Goal: Task Accomplishment & Management: Manage account settings

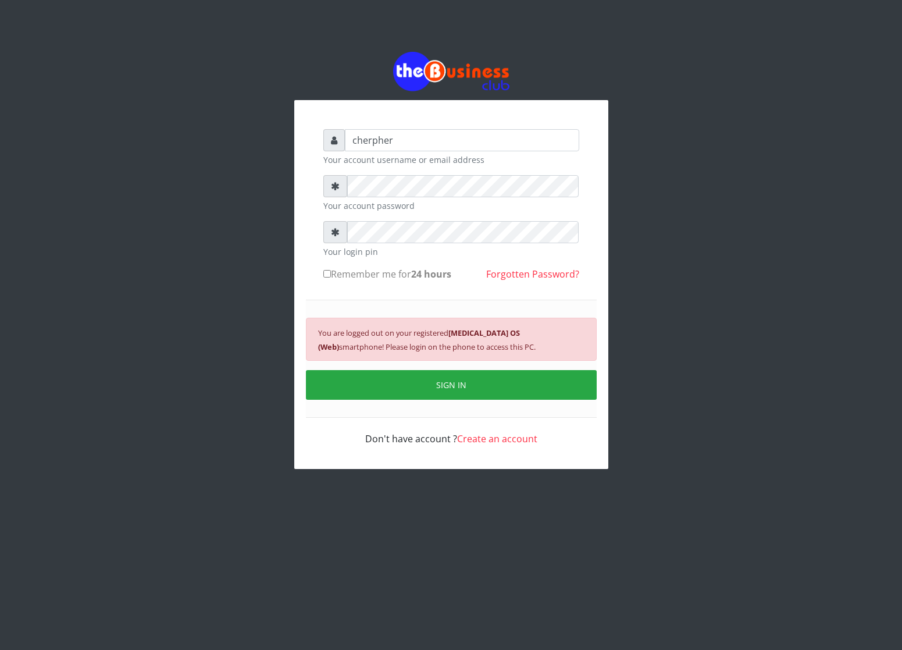
click at [379, 391] on button "SIGN IN" at bounding box center [451, 385] width 291 height 30
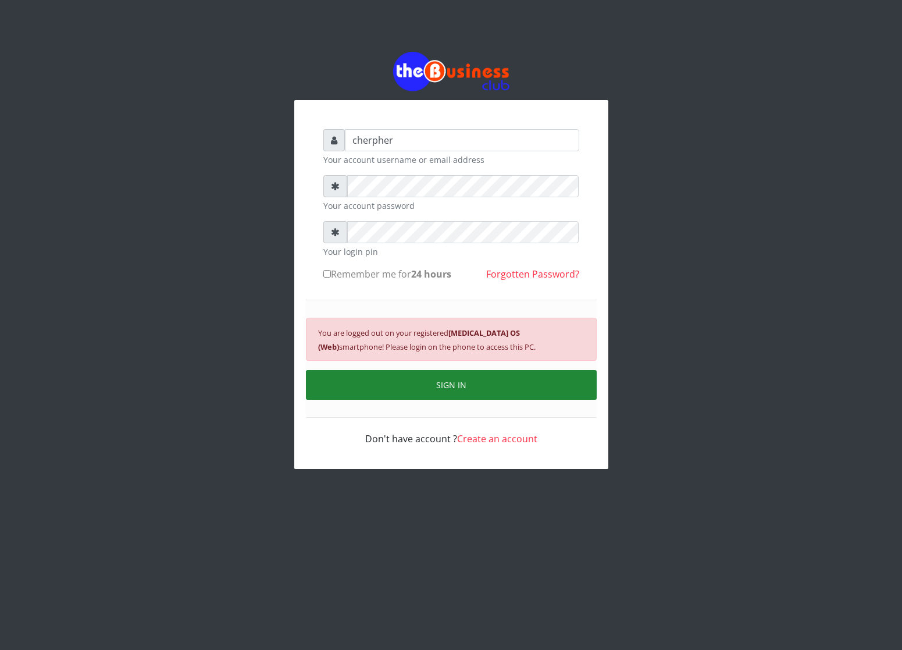
drag, startPoint x: 0, startPoint y: 0, endPoint x: 379, endPoint y: 391, distance: 544.1
click at [477, 377] on button "SIGN IN" at bounding box center [451, 385] width 291 height 30
click at [477, 384] on button "SIGN IN" at bounding box center [451, 385] width 291 height 30
click at [475, 374] on button "SIGN IN" at bounding box center [451, 385] width 291 height 30
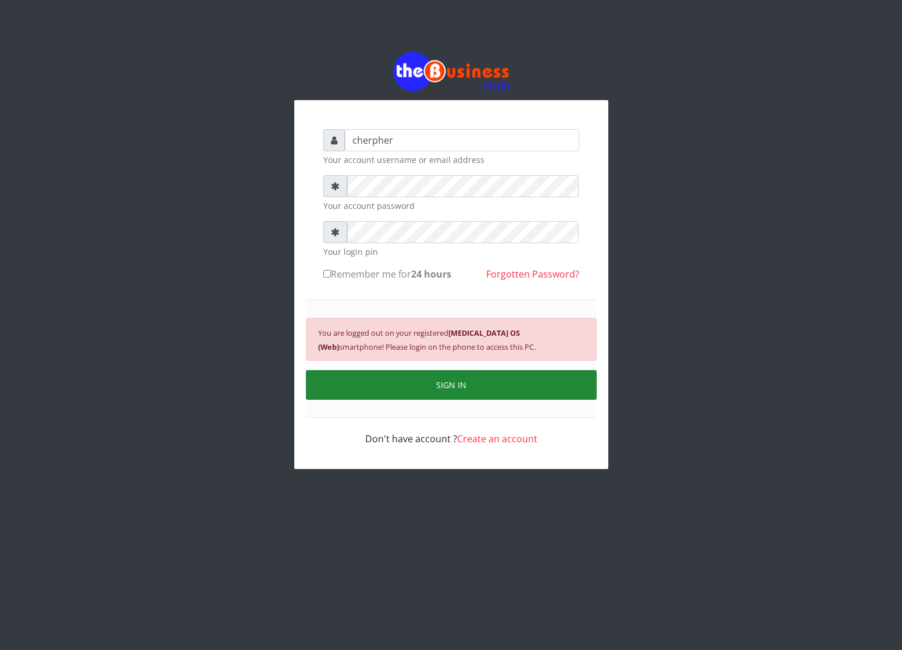
click at [475, 384] on button "SIGN IN" at bounding box center [451, 385] width 291 height 30
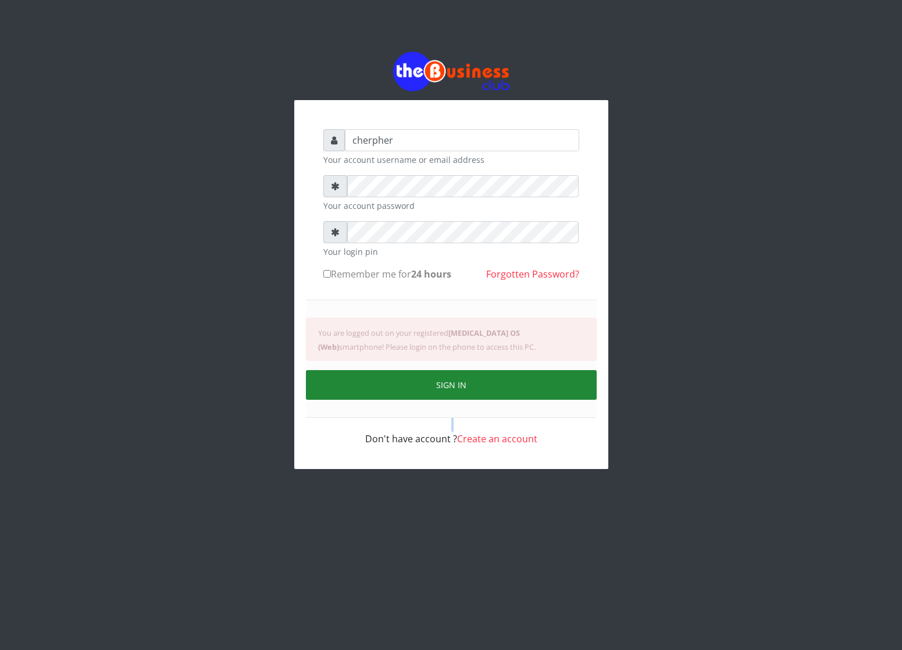
click at [475, 384] on div "You are logged out on your registered [MEDICAL_DATA] OS (Web) smartphone! Pleas…" at bounding box center [451, 359] width 291 height 118
click at [475, 384] on button "SIGN IN" at bounding box center [451, 385] width 291 height 30
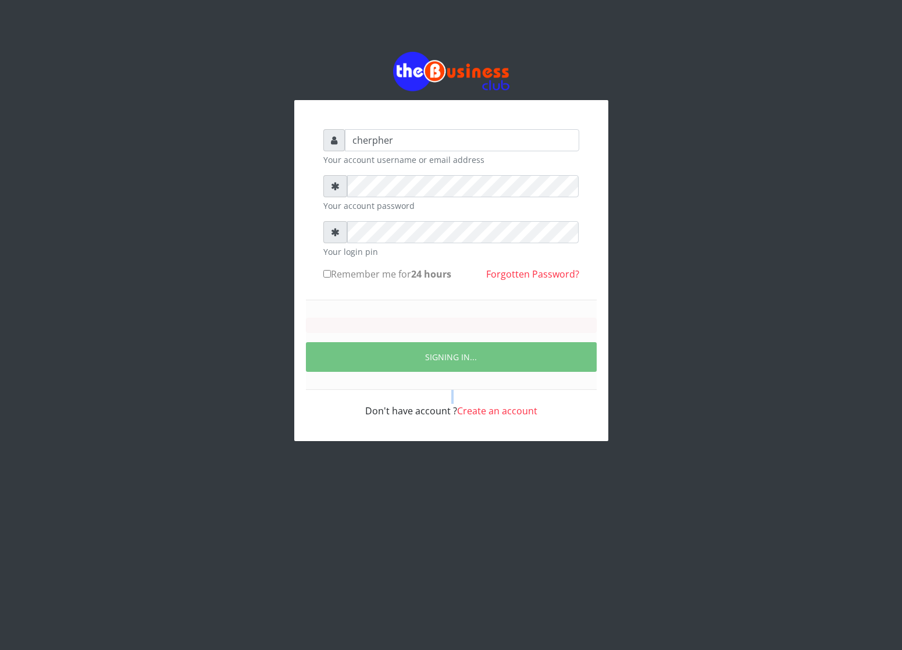
click at [475, 384] on div "SIGNING IN..." at bounding box center [451, 345] width 291 height 90
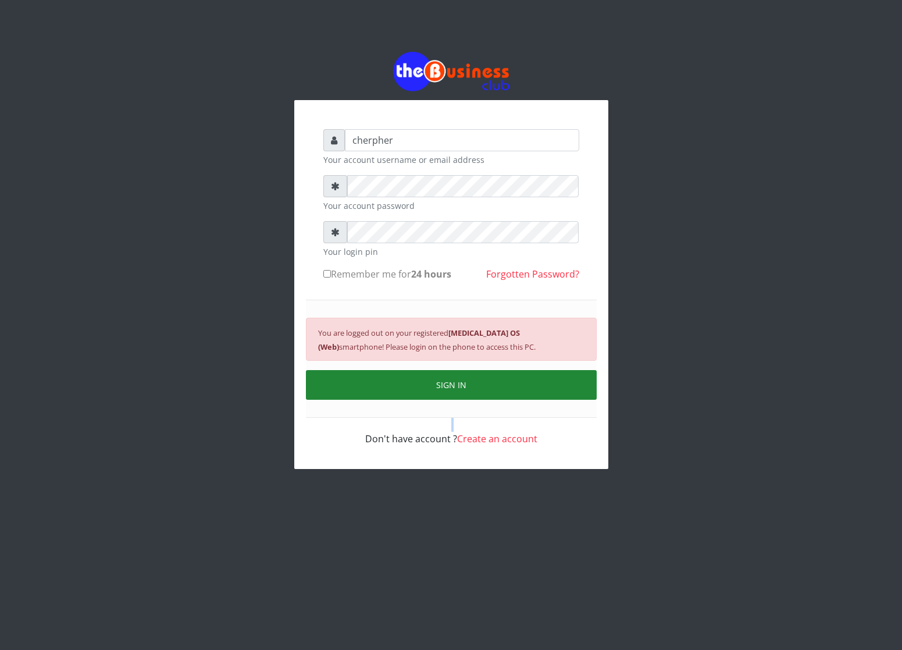
click at [475, 384] on button "SIGN IN" at bounding box center [451, 385] width 291 height 30
click at [475, 384] on div "You are logged out on your registered [MEDICAL_DATA] OS (Web) smartphone! Pleas…" at bounding box center [451, 359] width 291 height 118
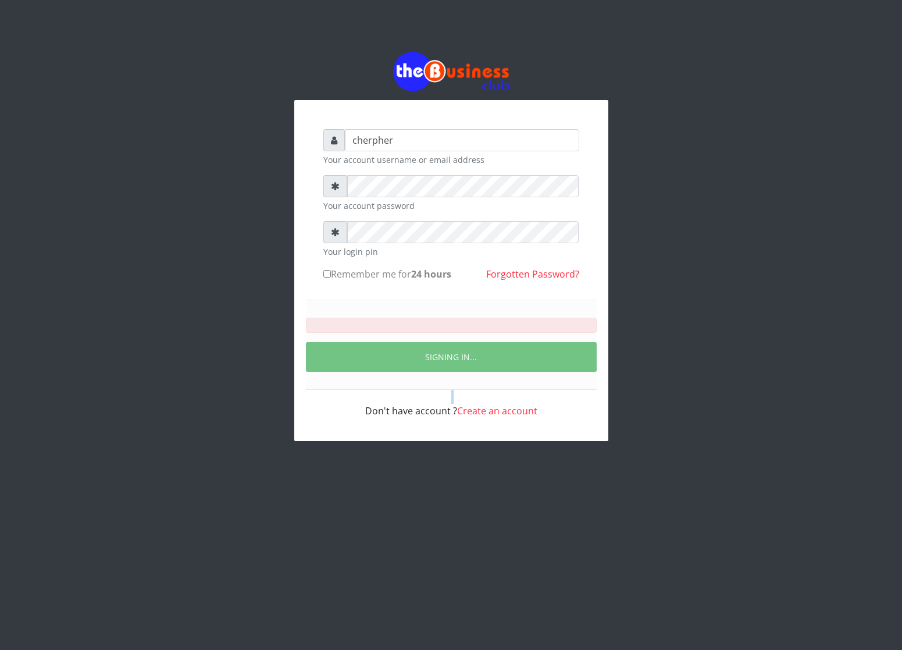
click at [475, 372] on button "SIGNING IN..." at bounding box center [451, 357] width 291 height 30
click at [475, 384] on div "SIGNING IN..." at bounding box center [451, 345] width 291 height 90
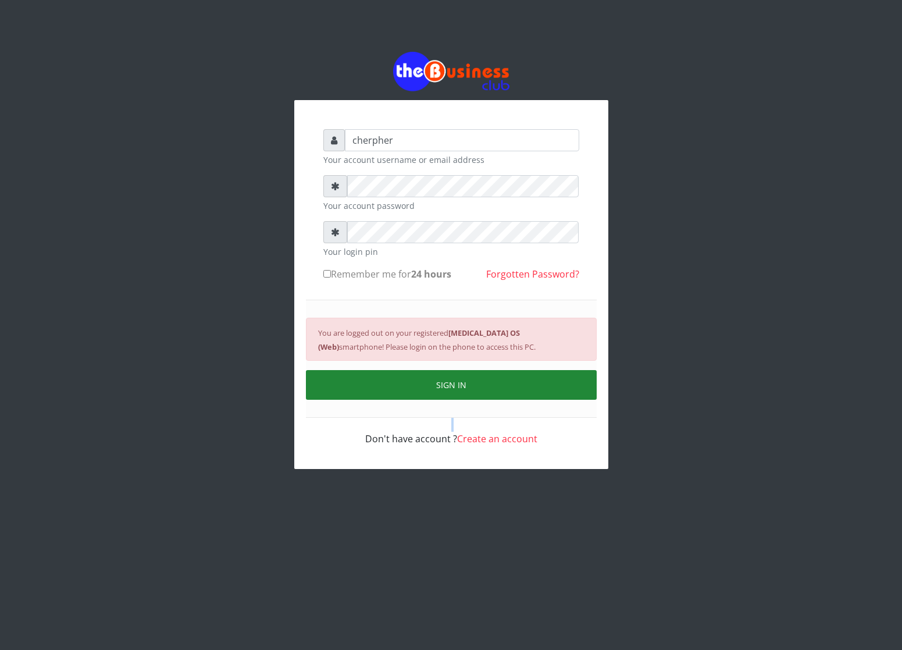
click at [475, 384] on button "SIGN IN" at bounding box center [451, 385] width 291 height 30
click at [475, 384] on div "You are logged out on your registered [MEDICAL_DATA] OS (Web) smartphone! Pleas…" at bounding box center [451, 359] width 291 height 118
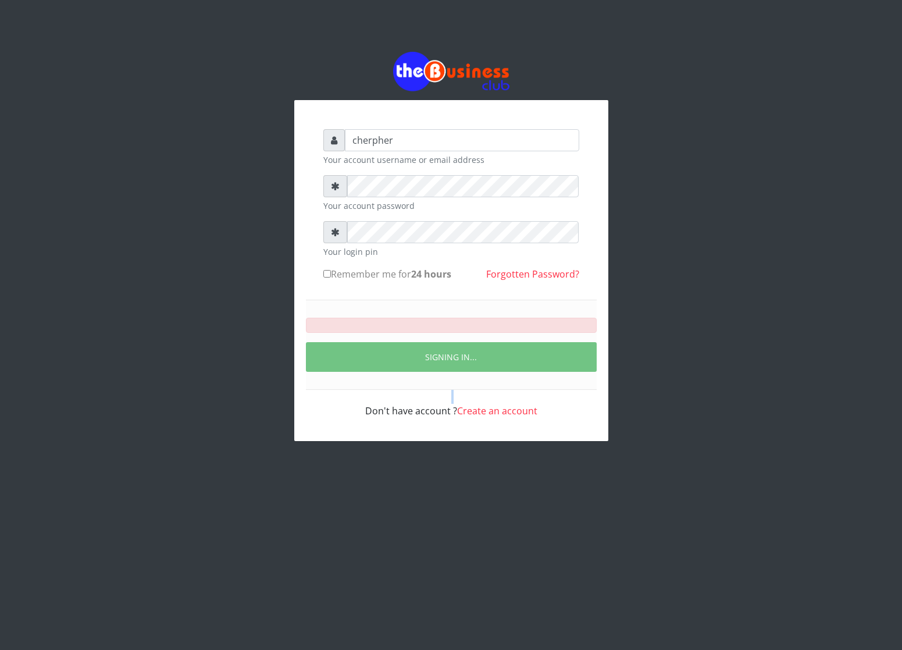
click at [475, 372] on button "SIGNING IN..." at bounding box center [451, 357] width 291 height 30
click at [475, 384] on div "SIGNING IN..." at bounding box center [451, 345] width 291 height 90
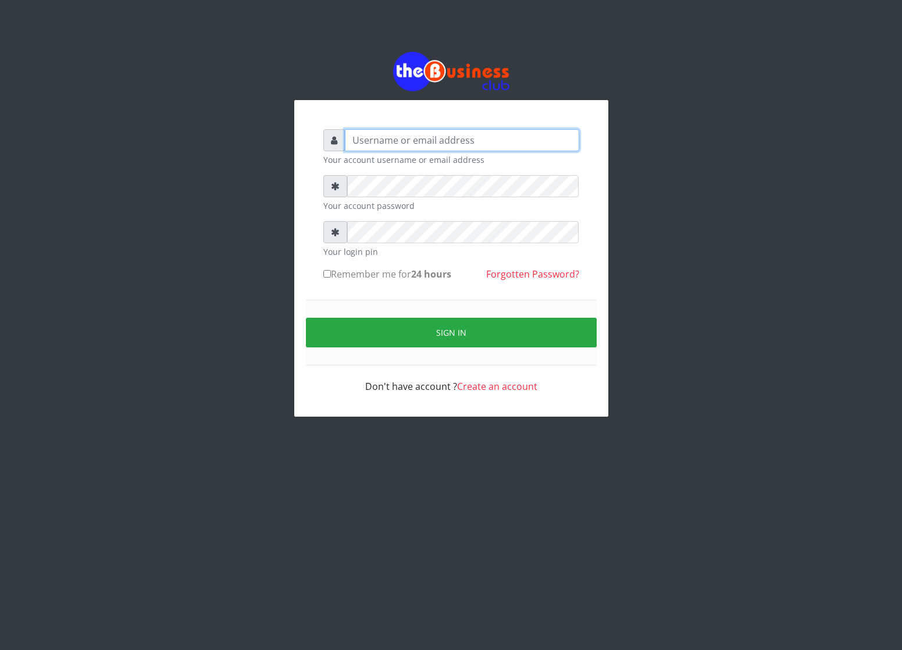
type input "cherpher"
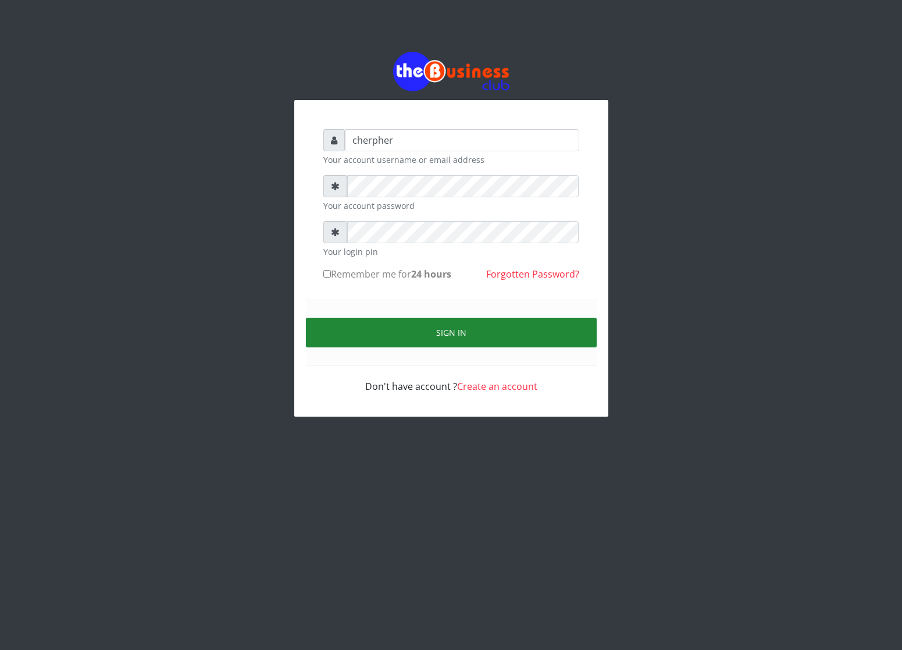
click at [367, 343] on button "Sign in" at bounding box center [451, 333] width 291 height 30
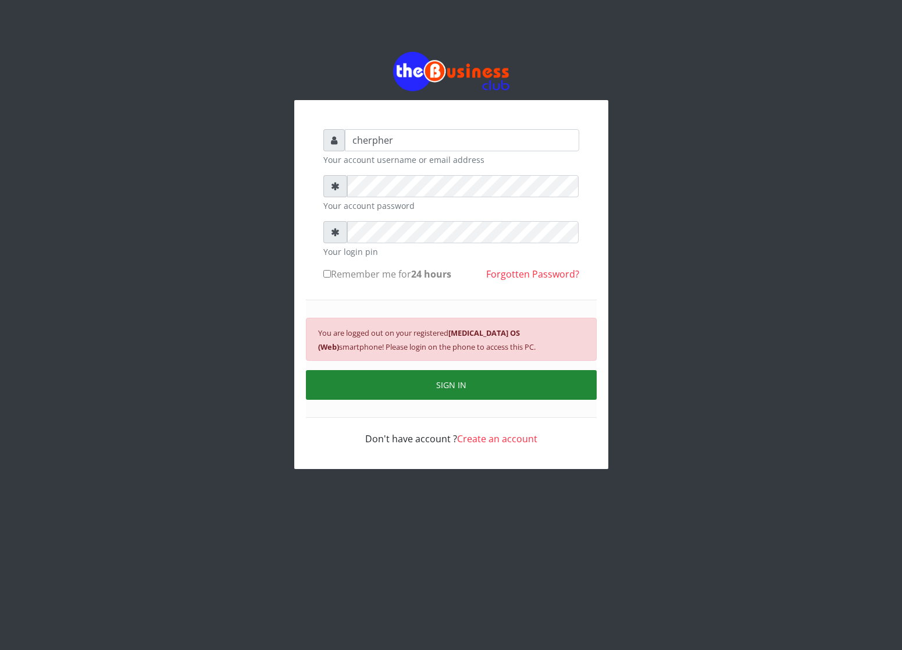
click at [397, 376] on button "SIGN IN" at bounding box center [451, 385] width 291 height 30
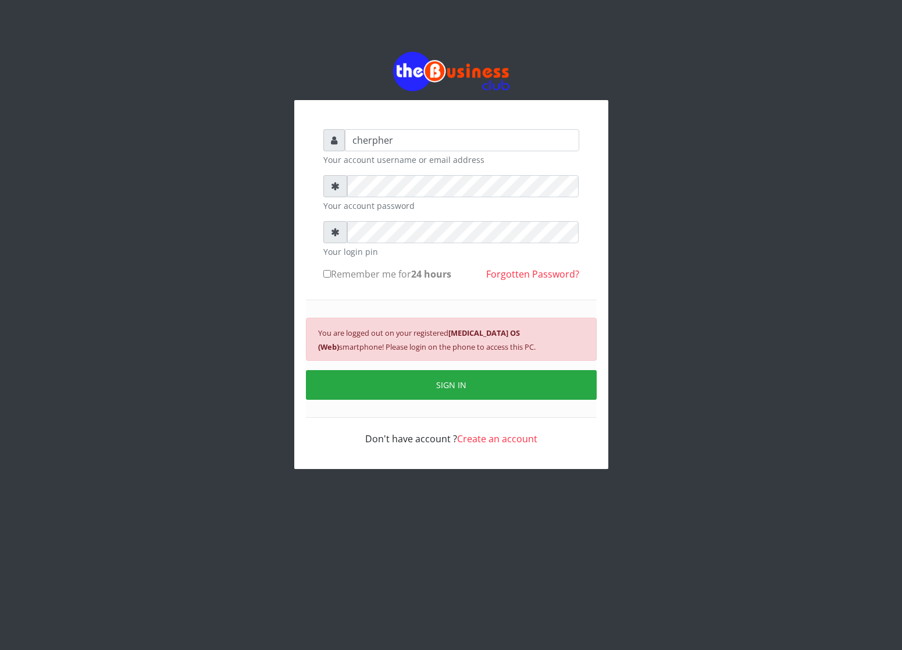
click at [400, 352] on small "You are logged out on your registered Android 10 OS (Web) smartphone! Please lo…" at bounding box center [427, 339] width 218 height 24
click at [465, 340] on div "You are logged out on your registered Android 10 OS (Web) smartphone! Please lo…" at bounding box center [451, 339] width 291 height 43
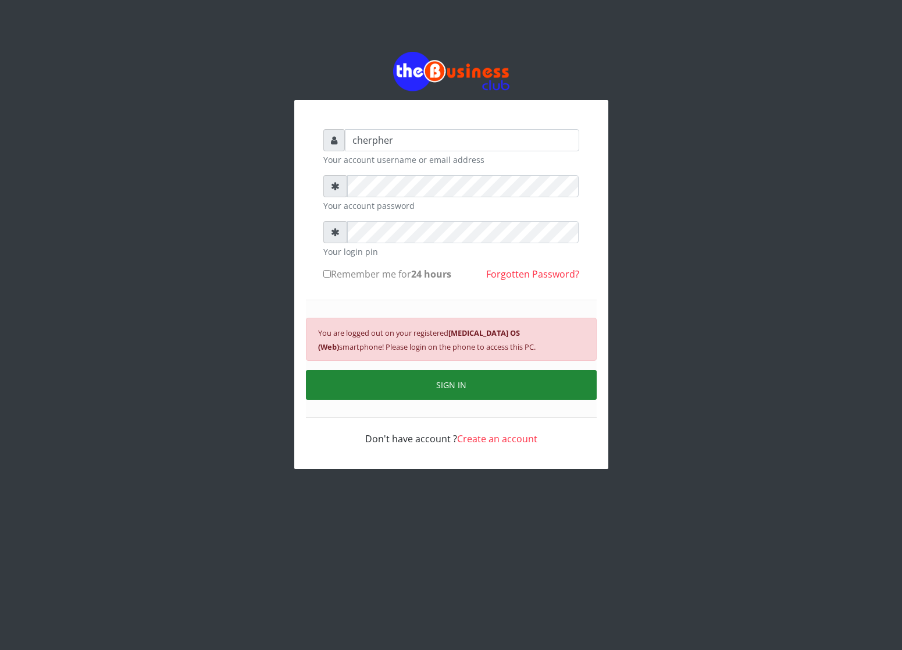
click at [438, 395] on button "SIGN IN" at bounding box center [451, 385] width 291 height 30
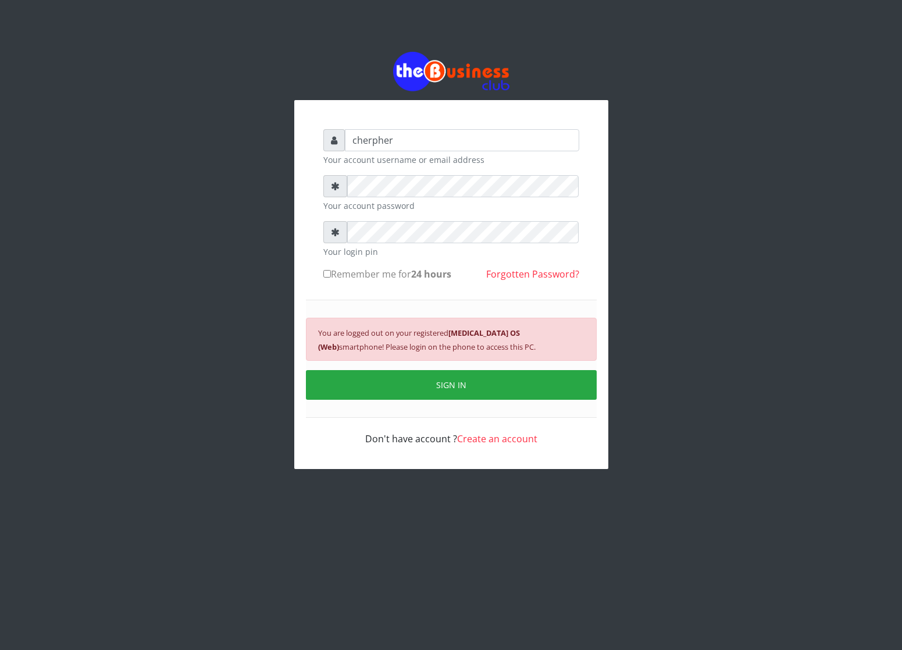
click at [478, 436] on link "Create an account" at bounding box center [497, 438] width 80 height 13
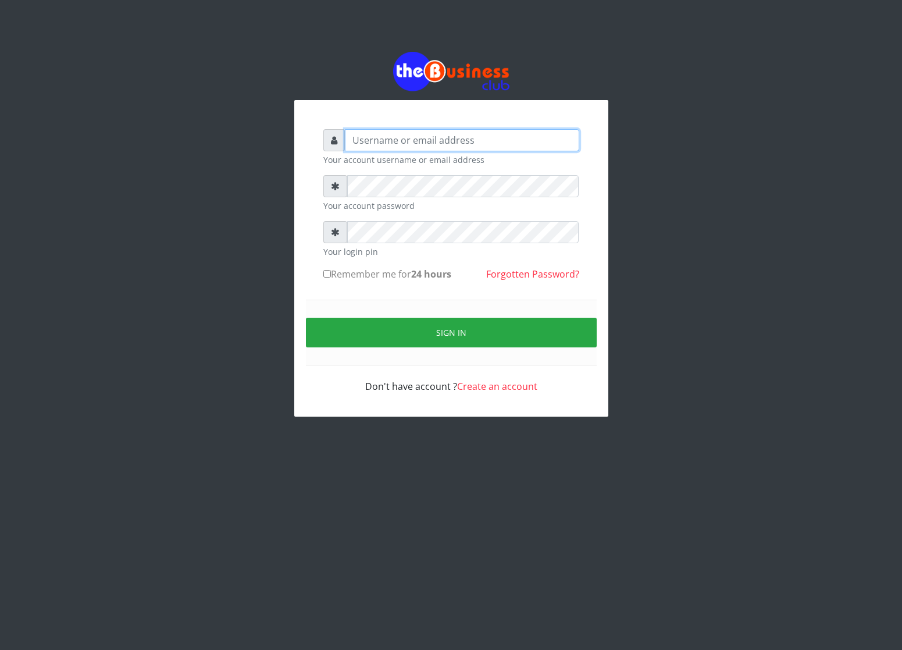
type input "cherpher"
click at [328, 272] on input "Remember me for 24 hours" at bounding box center [327, 274] width 8 height 8
checkbox input "true"
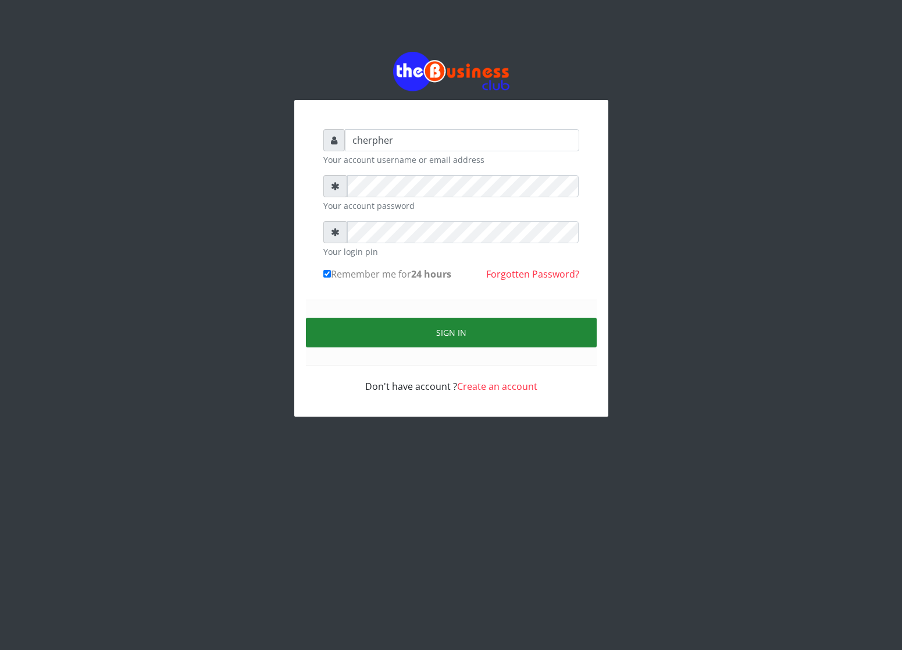
click at [330, 322] on button "Sign in" at bounding box center [451, 333] width 291 height 30
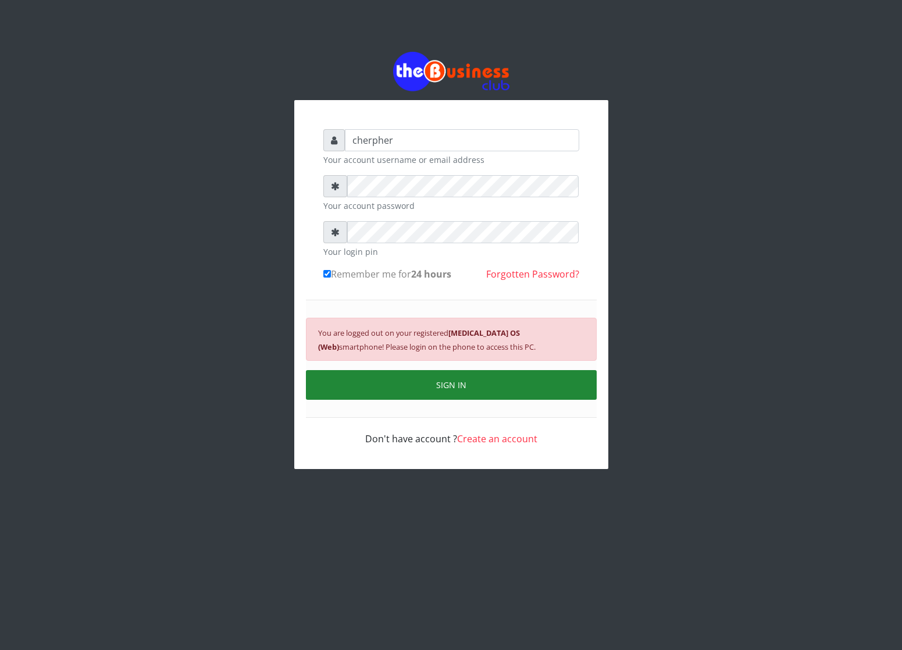
click at [377, 384] on button "SIGN IN" at bounding box center [451, 385] width 291 height 30
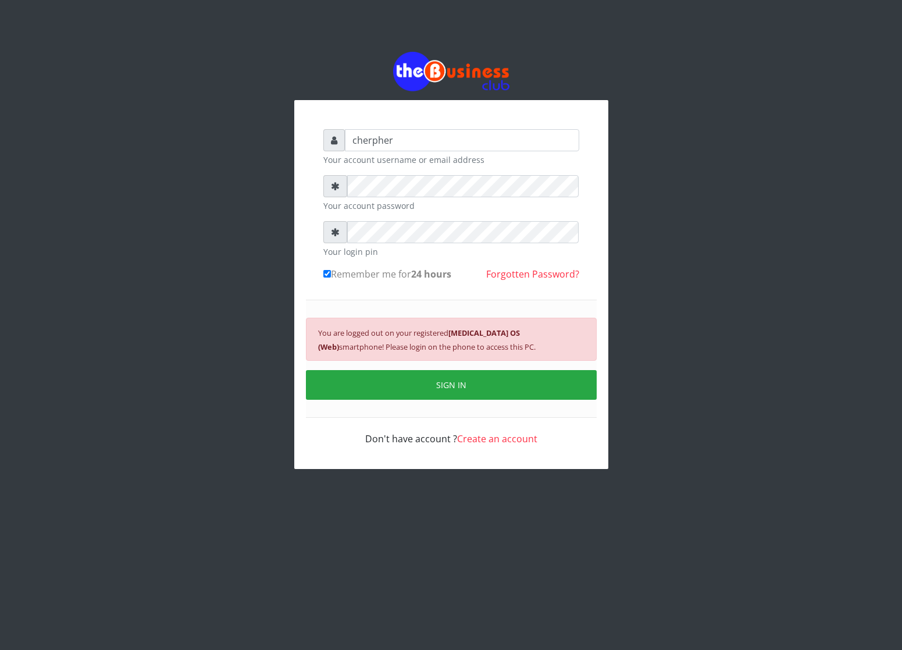
click at [422, 443] on div "Don't have account ? Create an account" at bounding box center [451, 432] width 256 height 28
click at [520, 438] on link "Create an account" at bounding box center [497, 438] width 80 height 13
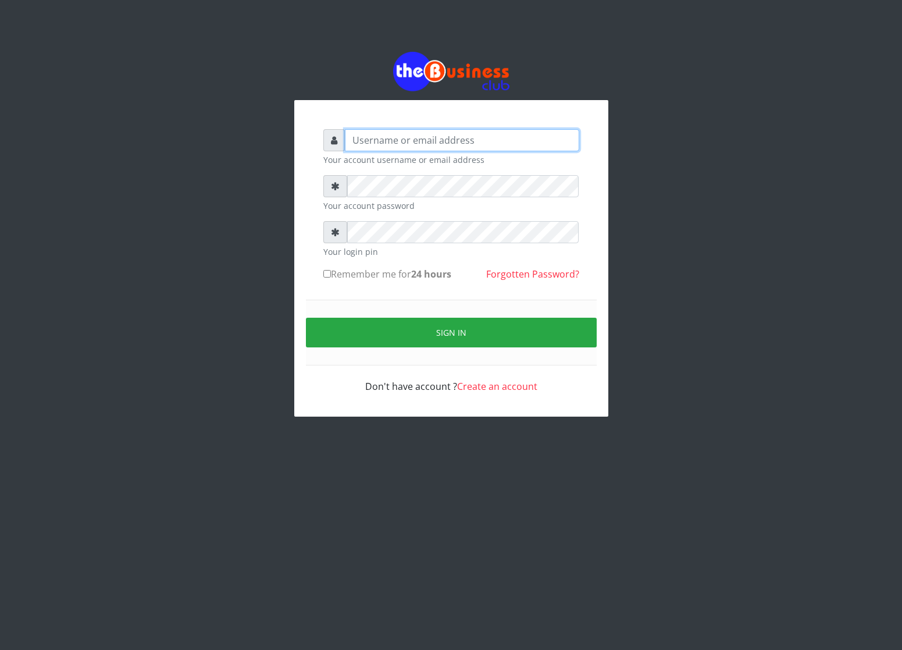
type input "cherpher"
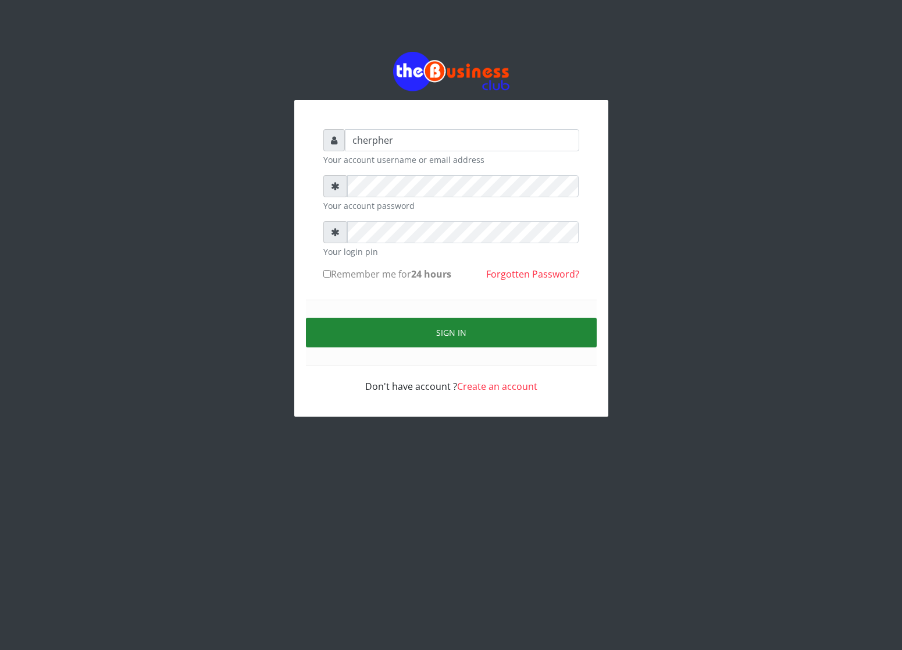
click at [479, 342] on button "Sign in" at bounding box center [451, 333] width 291 height 30
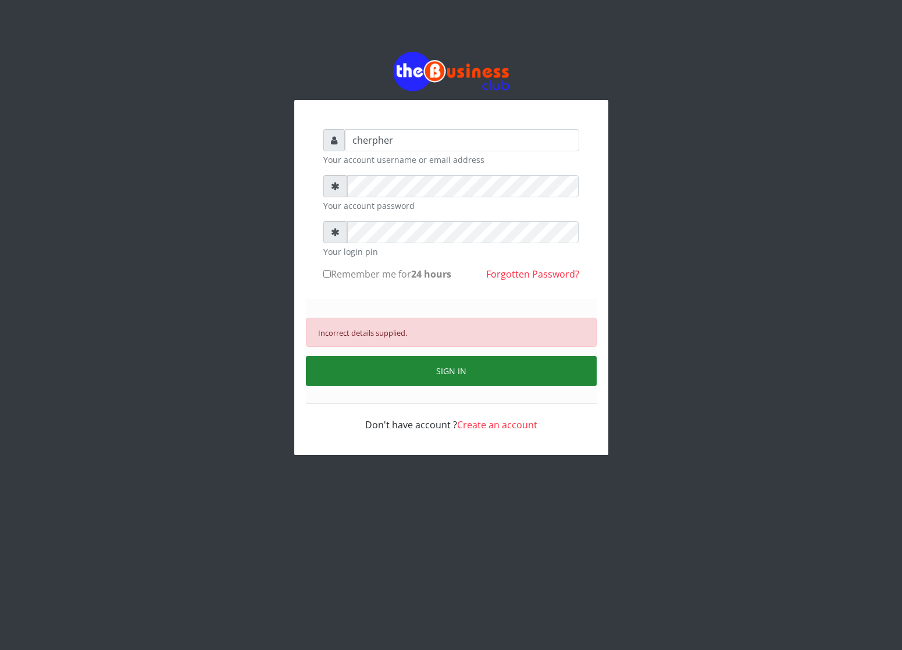
click at [377, 363] on button "SIGN IN" at bounding box center [451, 371] width 291 height 30
click at [384, 366] on button "SIGN IN" at bounding box center [451, 371] width 291 height 30
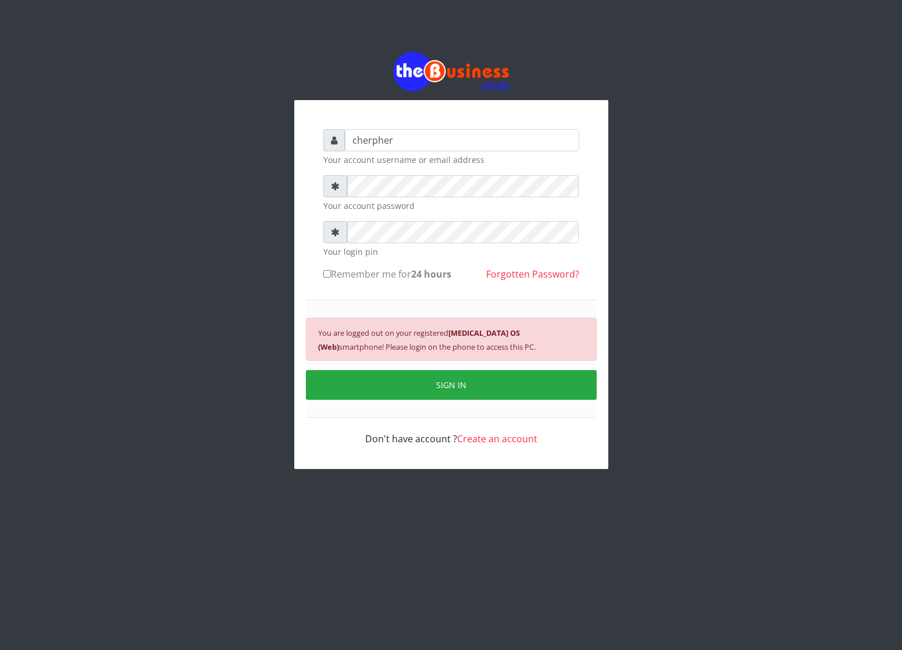
click at [386, 366] on div "You are logged out on your registered [MEDICAL_DATA] OS (Web) smartphone! Pleas…" at bounding box center [451, 359] width 291 height 118
